Goal: Task Accomplishment & Management: Use online tool/utility

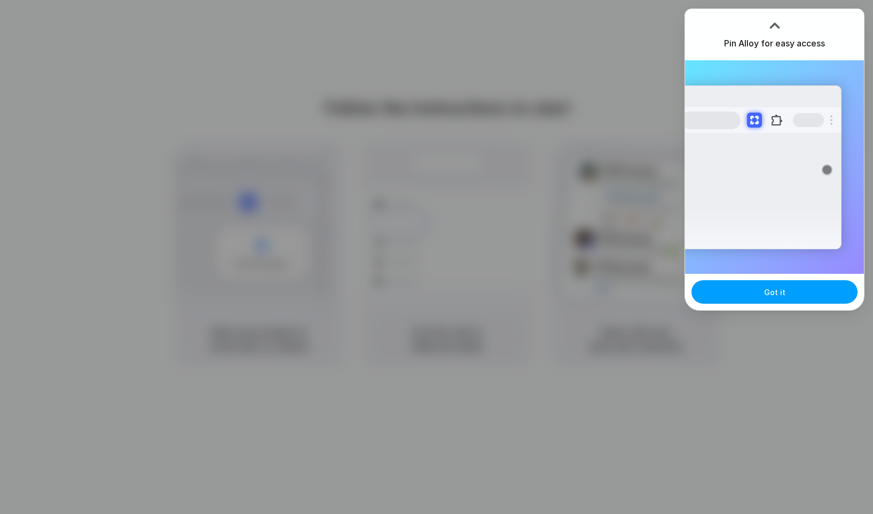
click at [762, 300] on button "Got it" at bounding box center [774, 291] width 166 height 23
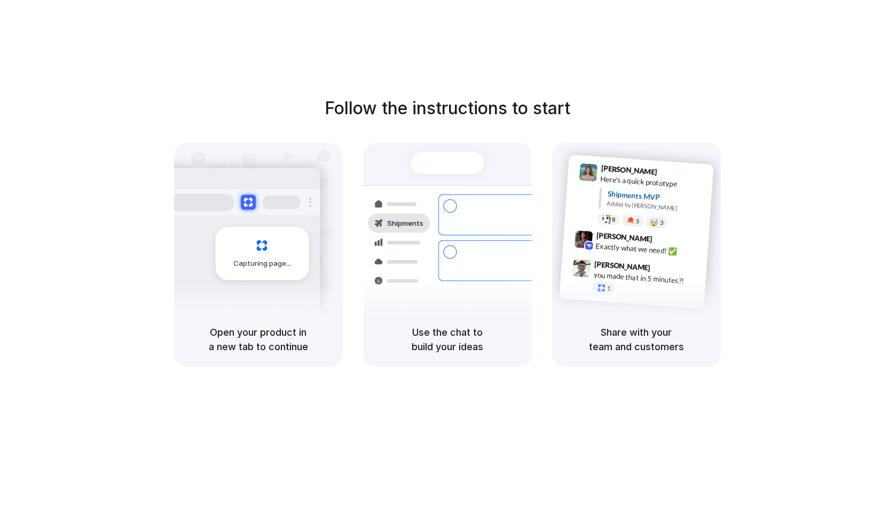
click at [601, 267] on span "Simon Kubica" at bounding box center [621, 265] width 57 height 15
click at [426, 92] on div "Follow the instructions to start Capturing page Open your product in a new tab …" at bounding box center [447, 267] width 894 height 535
